Goal: Information Seeking & Learning: Learn about a topic

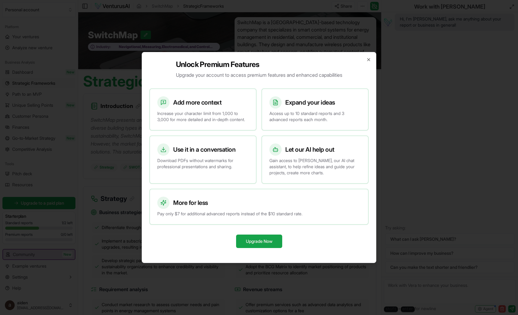
scroll to position [1167, 0]
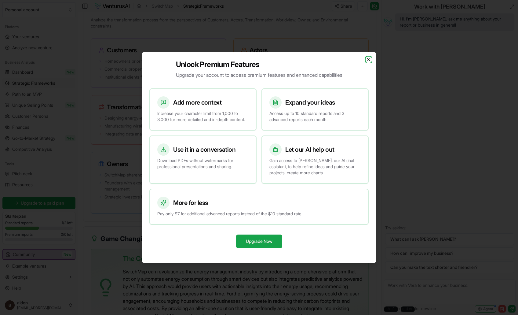
click at [368, 57] on icon "button" at bounding box center [368, 59] width 5 height 5
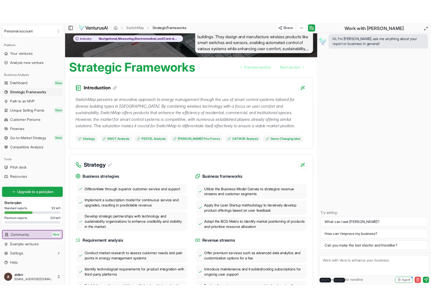
scroll to position [0, 0]
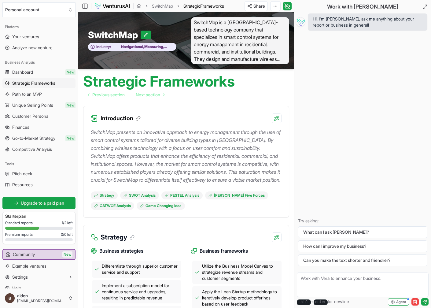
click at [263, 88] on div "Strategic Frameworks Previous section Next section" at bounding box center [186, 85] width 216 height 32
click at [305, 153] on div "Hi, I'm Vera, ask me anything about your report or business in general! Try ask…" at bounding box center [362, 140] width 137 height 257
click at [395, 118] on div "Hi, I'm Vera, ask me anything about your report or business in general! Try ask…" at bounding box center [362, 140] width 137 height 257
